Goal: Manage account settings

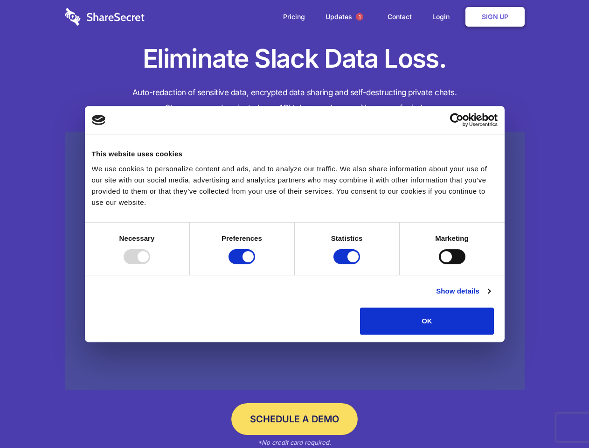
click at [150, 264] on div at bounding box center [137, 256] width 27 height 15
click at [255, 264] on input "Preferences" at bounding box center [242, 256] width 27 height 15
checkbox input "false"
click at [348, 264] on input "Statistics" at bounding box center [347, 256] width 27 height 15
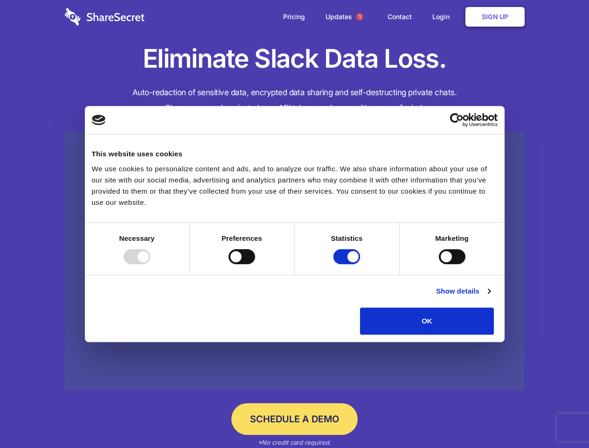
checkbox input "false"
click at [439, 264] on input "Marketing" at bounding box center [452, 256] width 27 height 15
checkbox input "true"
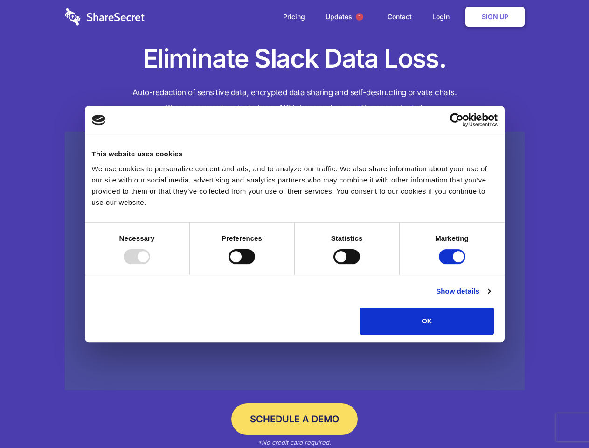
click at [490, 297] on link "Show details" at bounding box center [463, 291] width 54 height 11
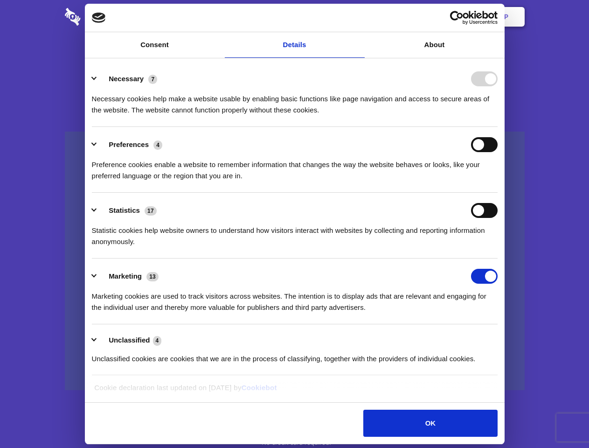
click at [498, 193] on li "Preferences 4 Preference cookies enable a website to remember information that …" at bounding box center [295, 160] width 406 height 66
